Goal: Task Accomplishment & Management: Complete application form

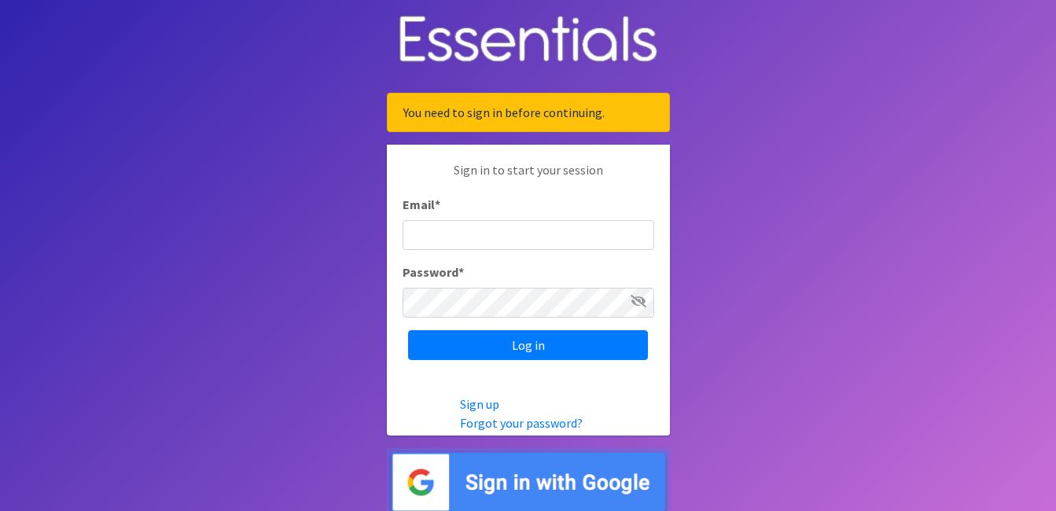
click at [438, 232] on input "Email *" at bounding box center [529, 235] width 252 height 30
type input "[EMAIL_ADDRESS][DOMAIN_NAME]"
click at [637, 306] on icon at bounding box center [638, 301] width 16 height 13
click at [408, 330] on input "Log in" at bounding box center [528, 345] width 240 height 30
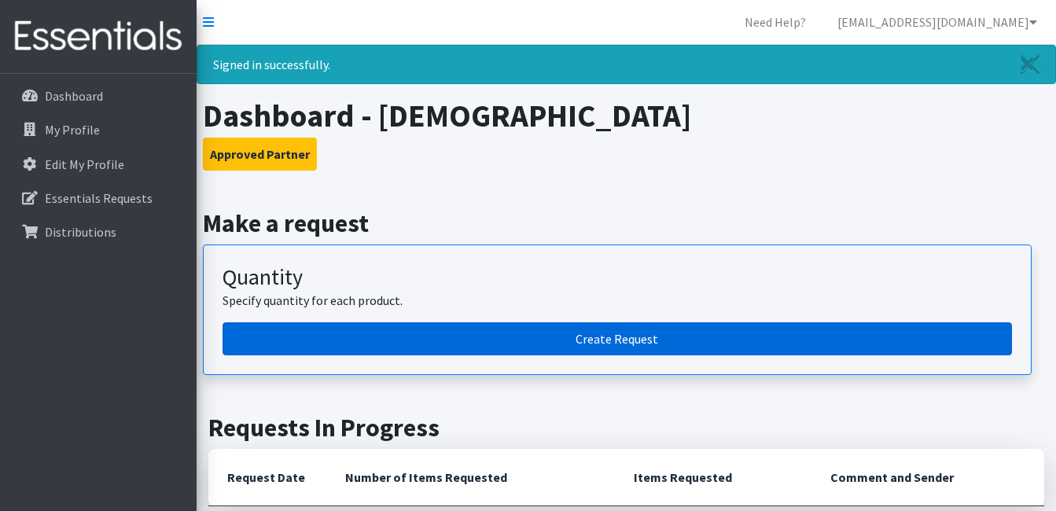
click at [318, 329] on link "Create Request" at bounding box center [616, 338] width 789 height 33
